Goal: Task Accomplishment & Management: Manage account settings

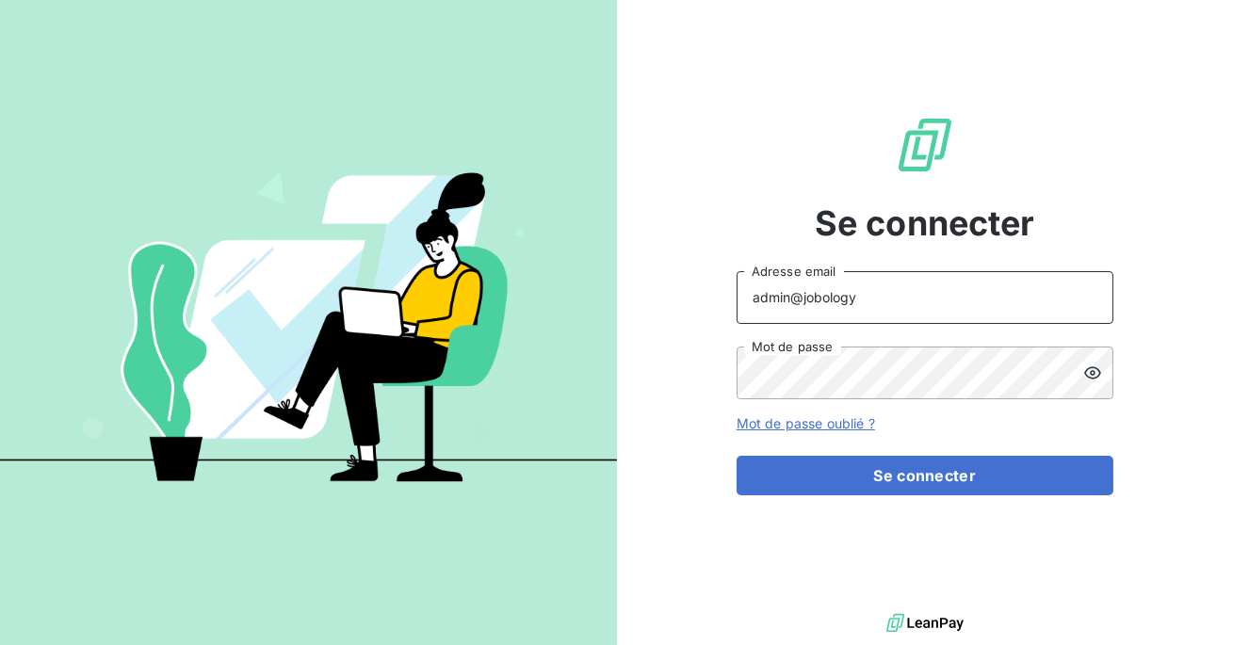
click at [876, 303] on input "admin@jobology" at bounding box center [925, 297] width 377 height 53
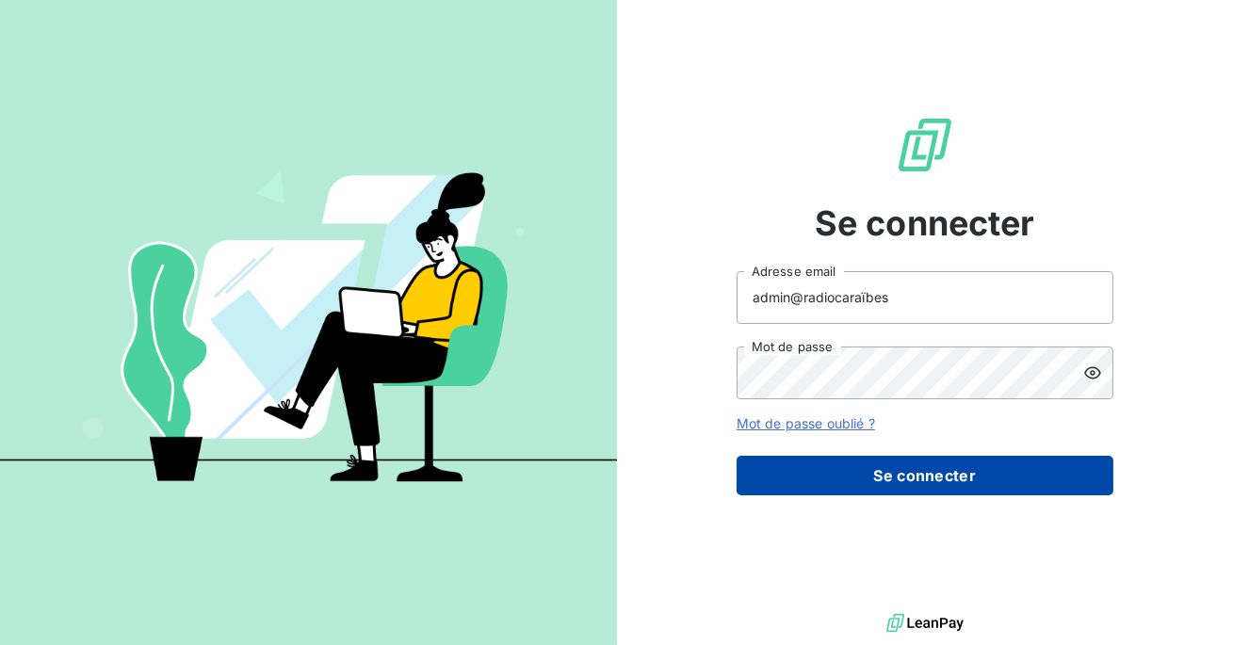
click at [874, 465] on button "Se connecter" at bounding box center [925, 476] width 377 height 40
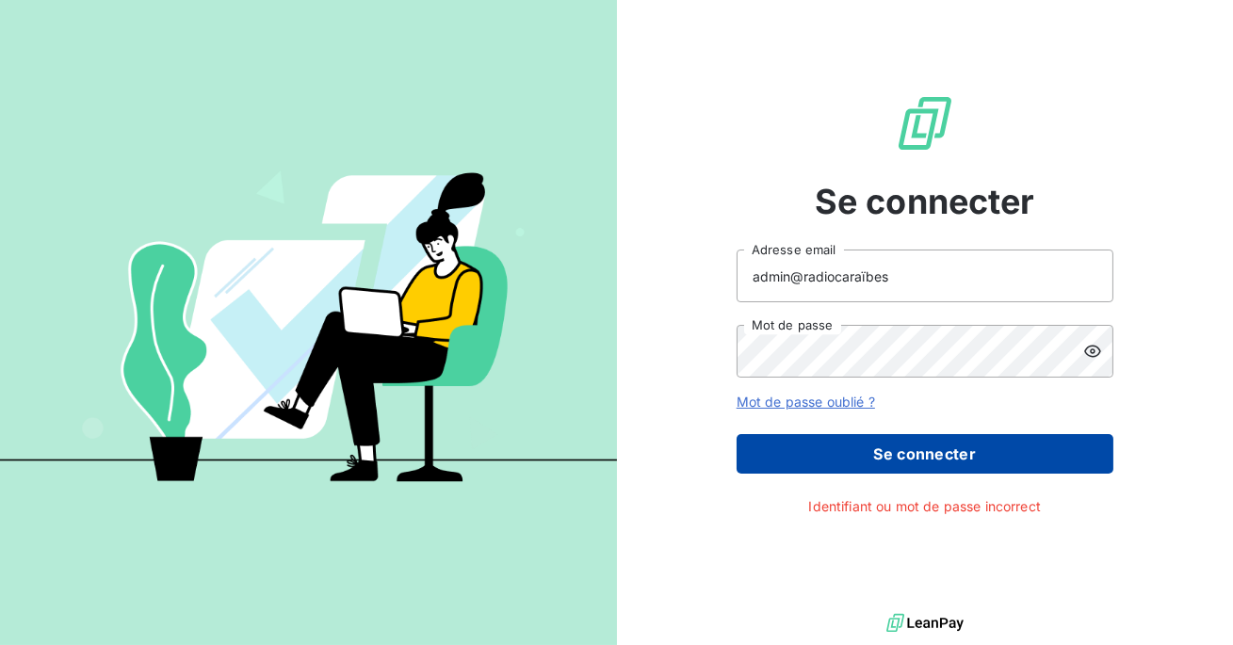
click at [874, 465] on button "Se connecter" at bounding box center [925, 454] width 377 height 40
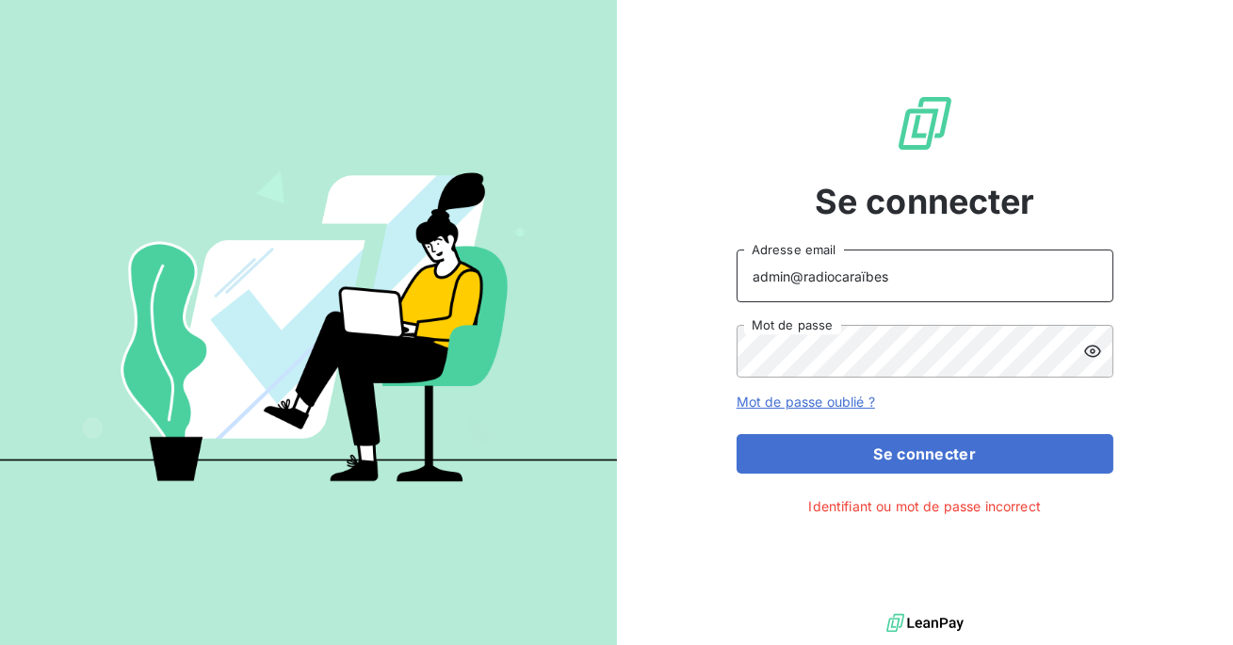
click at [890, 278] on input "admin@radiocaraïbes" at bounding box center [925, 276] width 377 height 53
type input "admin@regiecaraibes"
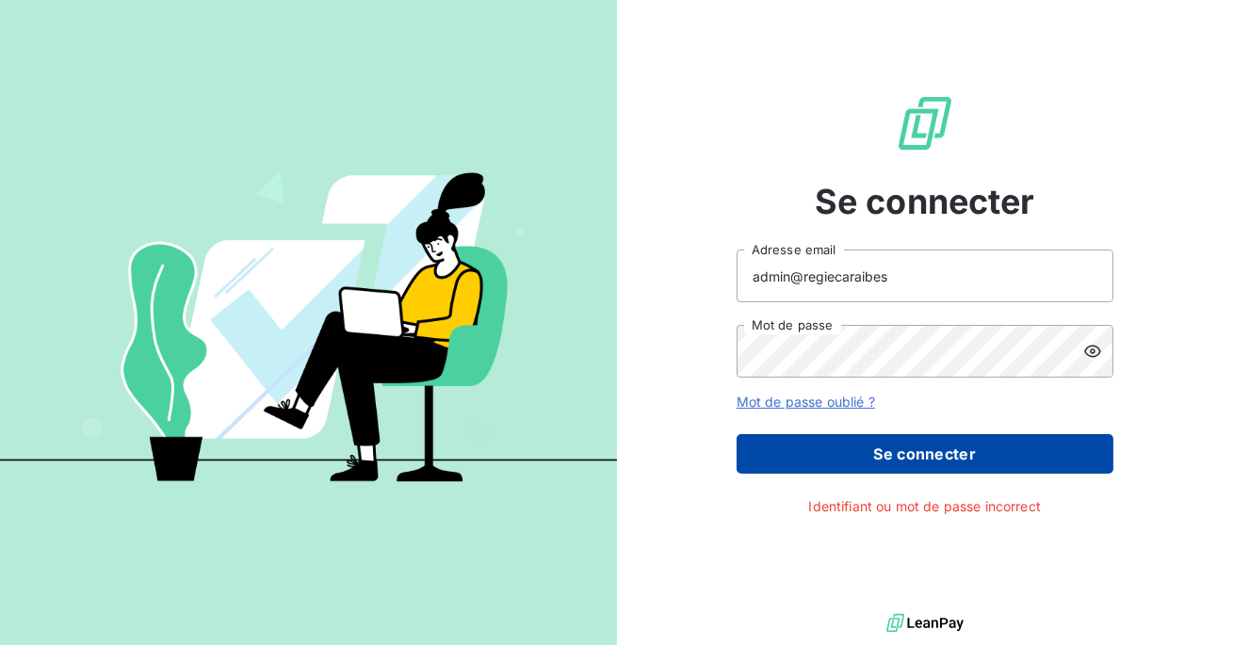
click at [864, 451] on button "Se connecter" at bounding box center [925, 454] width 377 height 40
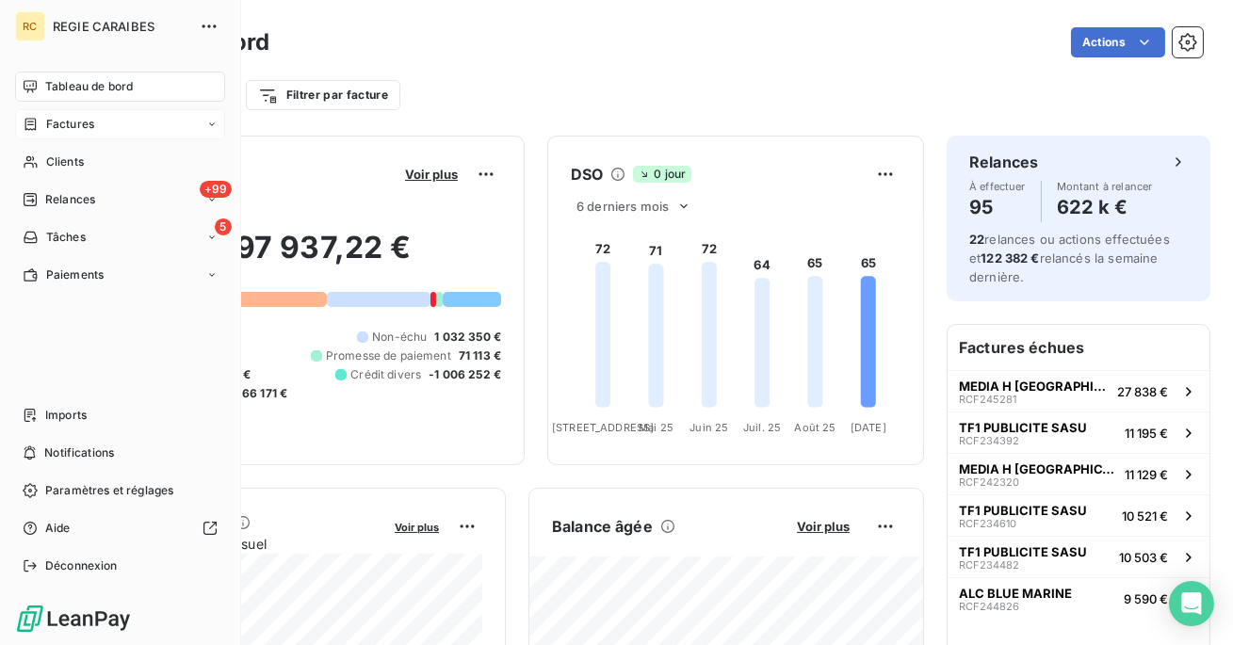
click at [86, 127] on span "Factures" at bounding box center [70, 124] width 48 height 17
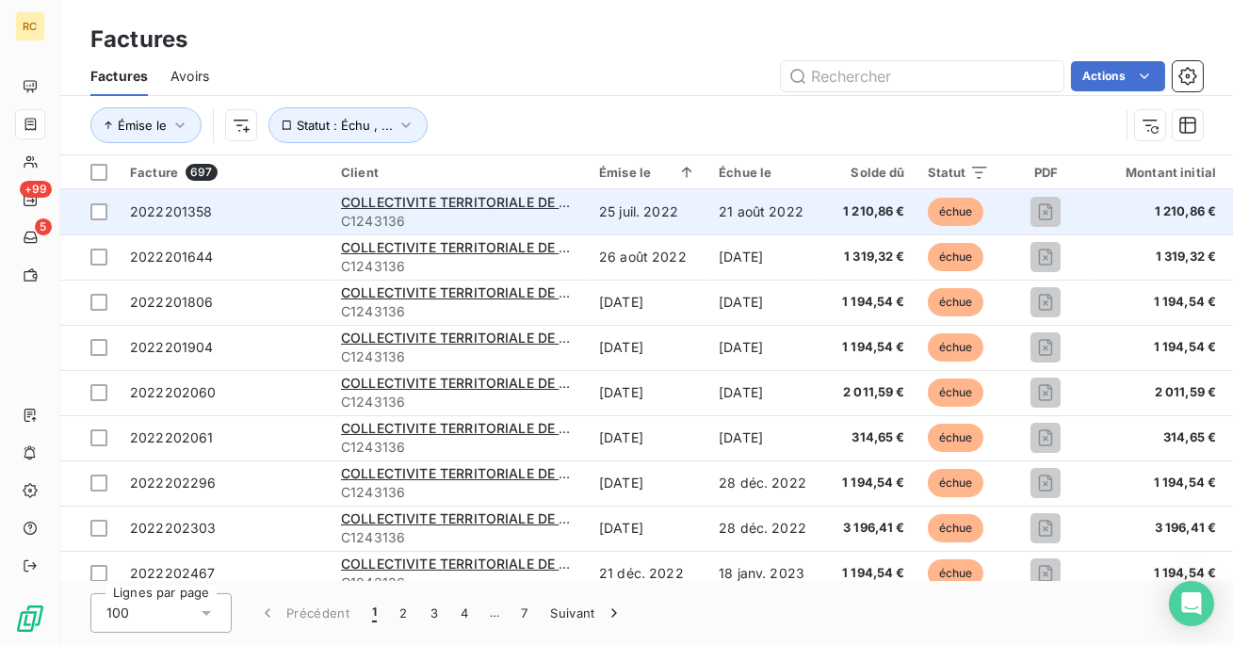
click at [650, 212] on td "25 juil. 2022" at bounding box center [648, 211] width 120 height 45
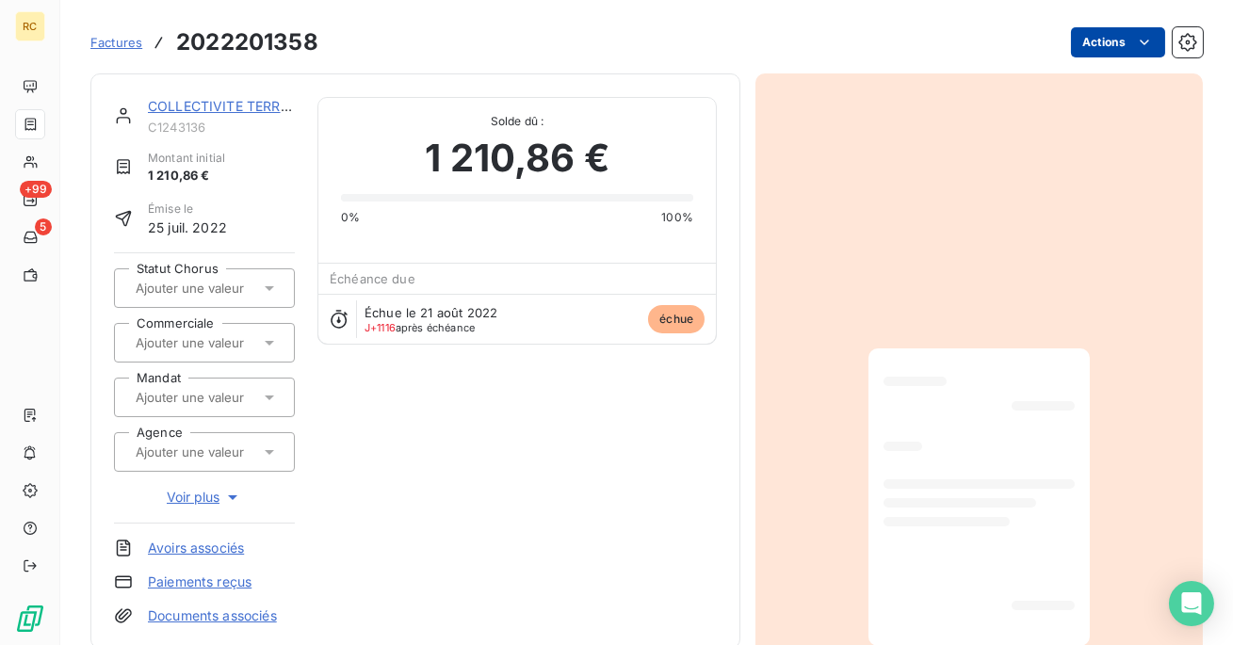
click at [1115, 33] on html "RC +99 5 Factures 2022201358 Actions COLLECTIVITE TERRITORIALE DE MQUE C1243136…" at bounding box center [616, 322] width 1233 height 645
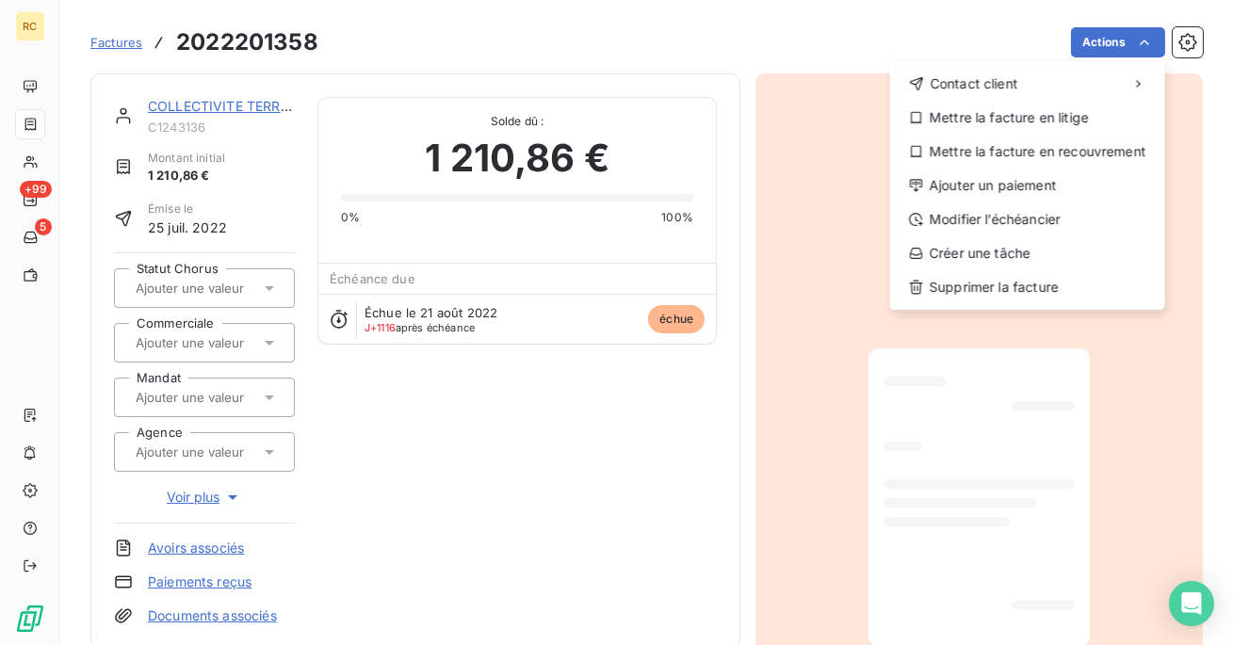
click at [1188, 604] on html "RC +99 5 Factures [PHONE_NUMBER] Actions Contact client Mettre la facture en li…" at bounding box center [616, 322] width 1233 height 645
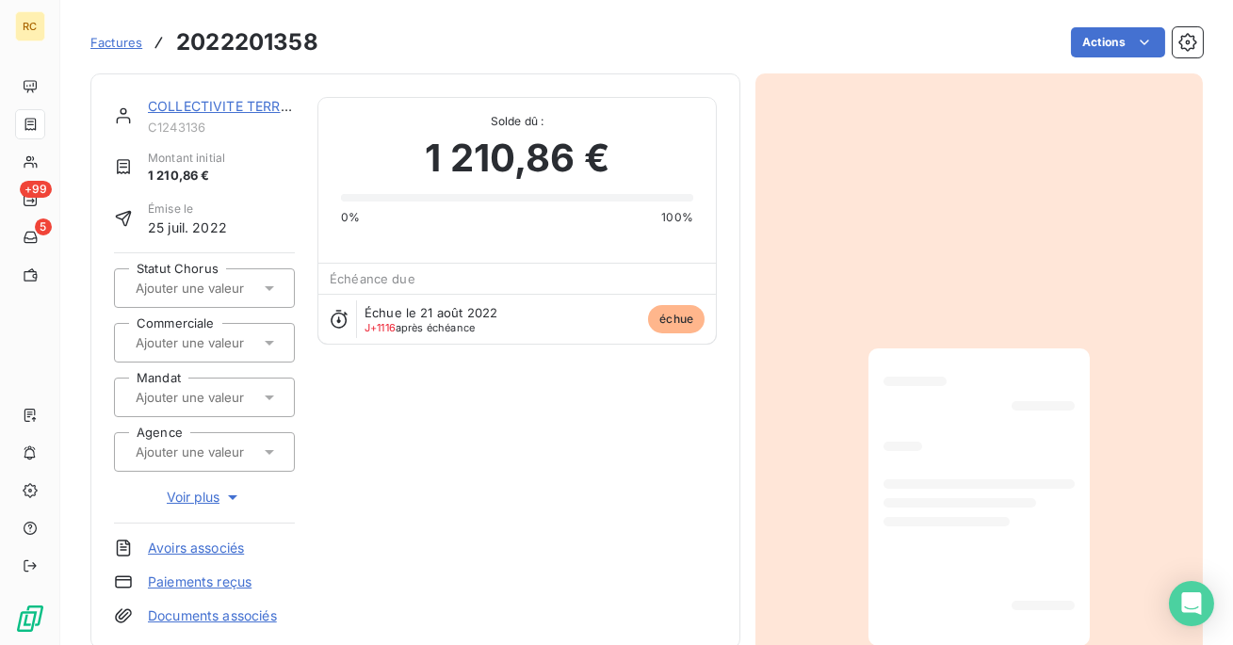
click at [1188, 604] on icon "Open Intercom Messenger" at bounding box center [1192, 604] width 20 height 23
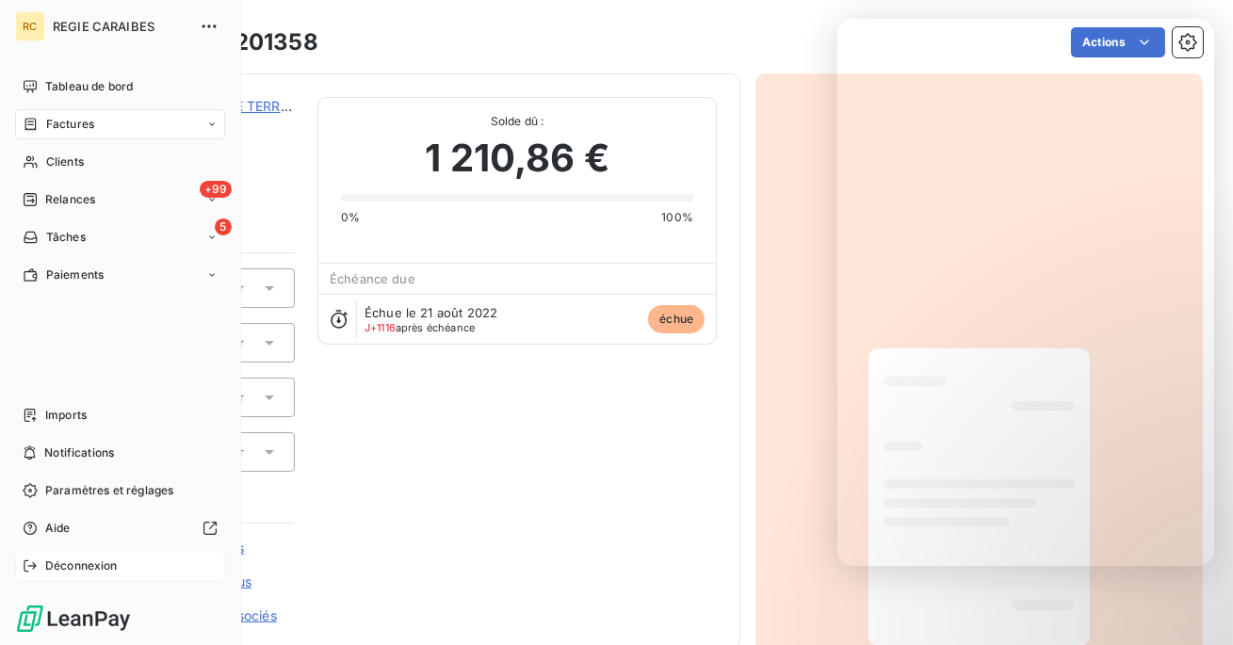
click at [59, 575] on div "Déconnexion" at bounding box center [120, 566] width 210 height 30
